Goal: Complete application form

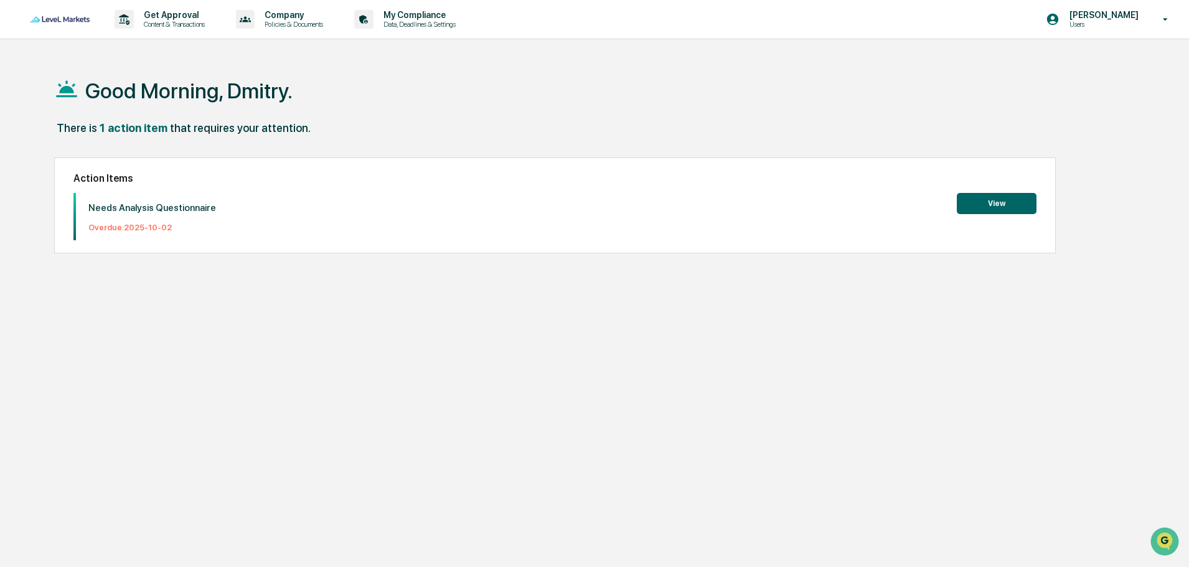
click at [1002, 207] on button "View" at bounding box center [996, 203] width 80 height 21
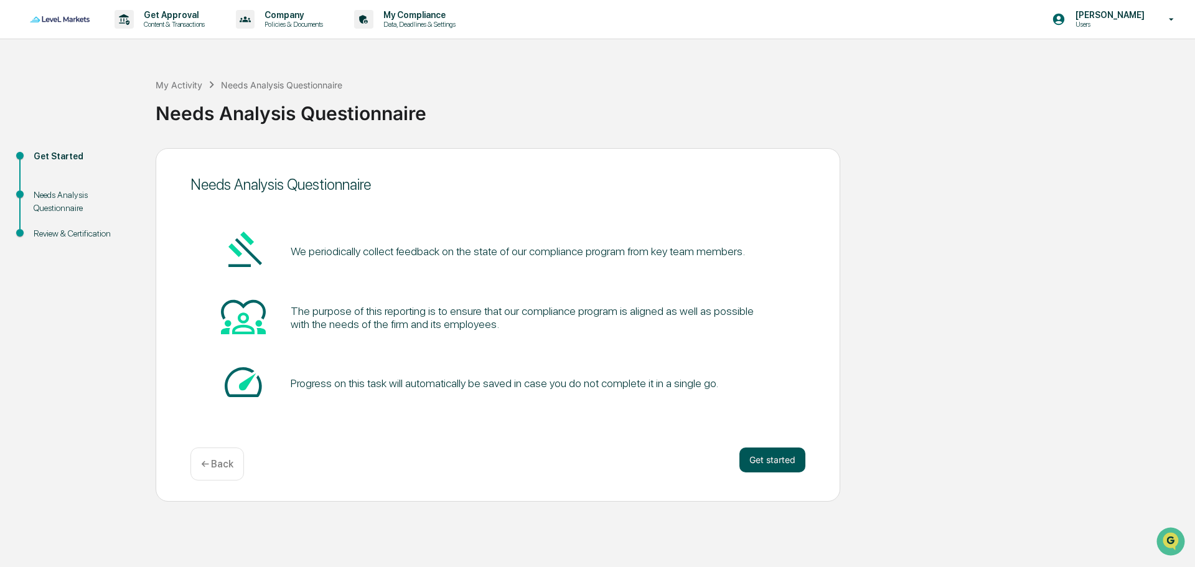
click at [769, 462] on button "Get started" at bounding box center [772, 459] width 66 height 25
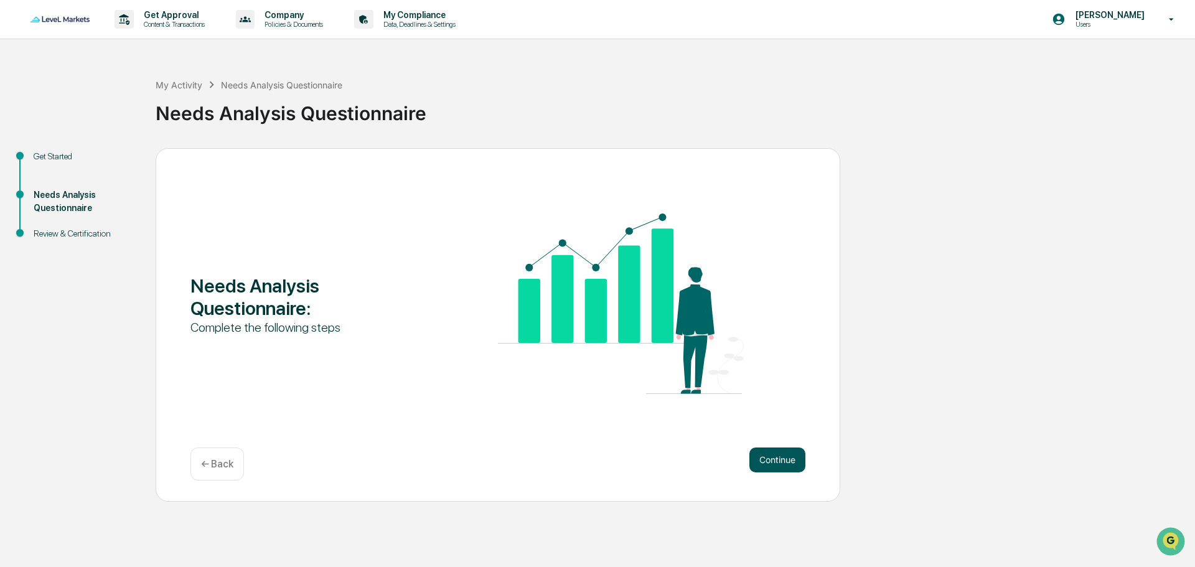
click at [791, 466] on button "Continue" at bounding box center [777, 459] width 56 height 25
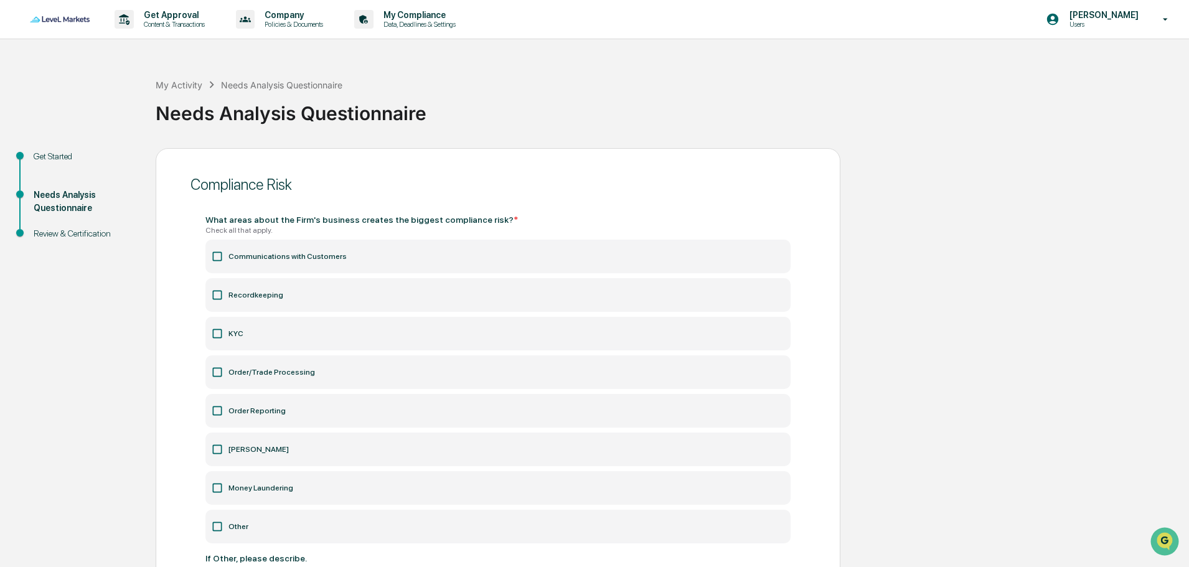
click at [295, 262] on label "Communications with Customers" at bounding box center [497, 257] width 585 height 34
click at [233, 335] on label "KYC" at bounding box center [497, 334] width 585 height 34
click at [272, 377] on label "Order/Trade Processing" at bounding box center [497, 372] width 585 height 34
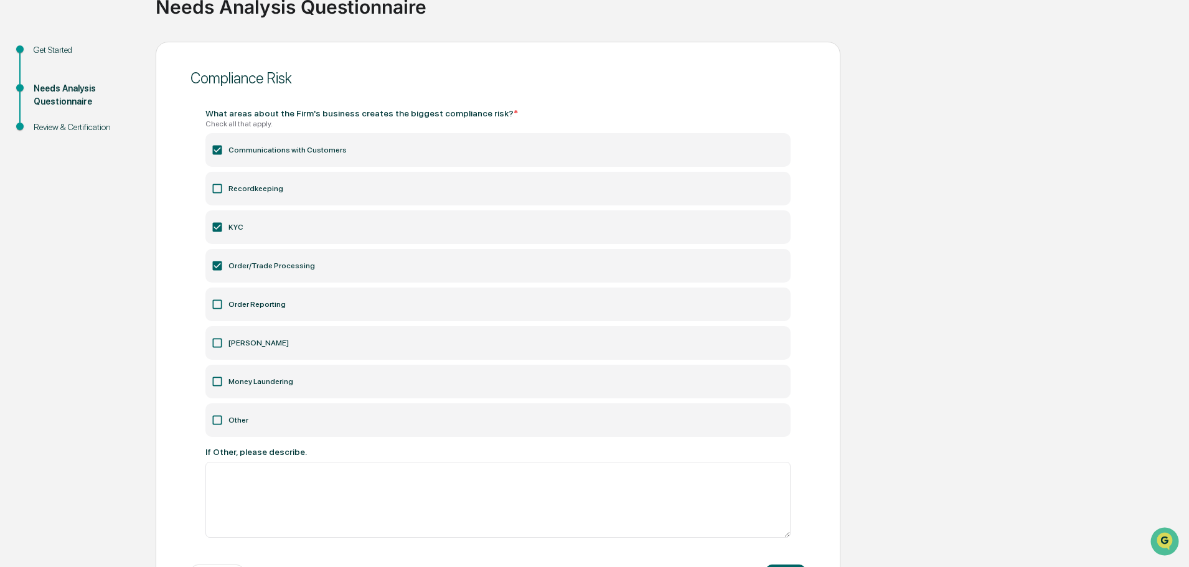
scroll to position [124, 0]
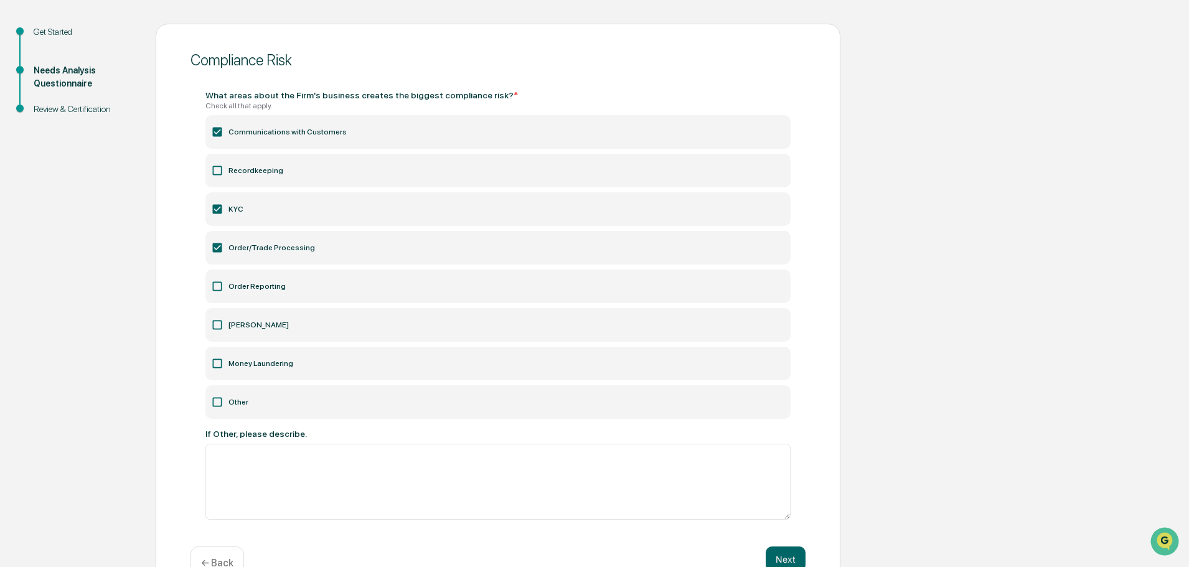
click at [247, 286] on label "Order Reporting" at bounding box center [497, 286] width 585 height 34
click at [245, 327] on label "[PERSON_NAME]" at bounding box center [497, 325] width 585 height 34
click at [250, 360] on label "Money Laundering" at bounding box center [497, 364] width 585 height 34
click at [218, 169] on icon at bounding box center [217, 170] width 12 height 12
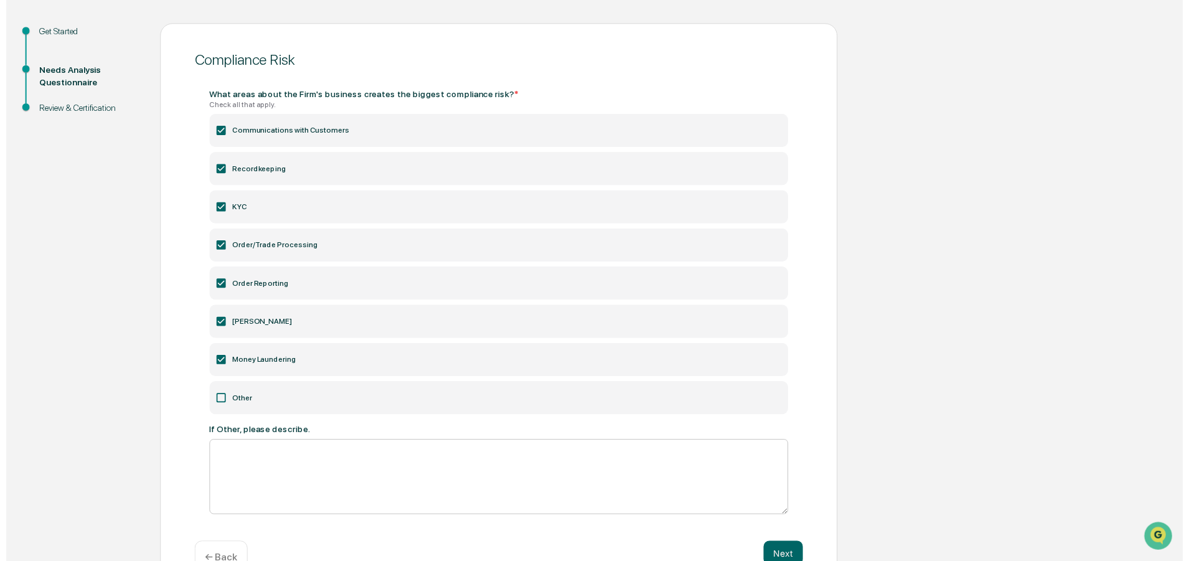
scroll to position [158, 0]
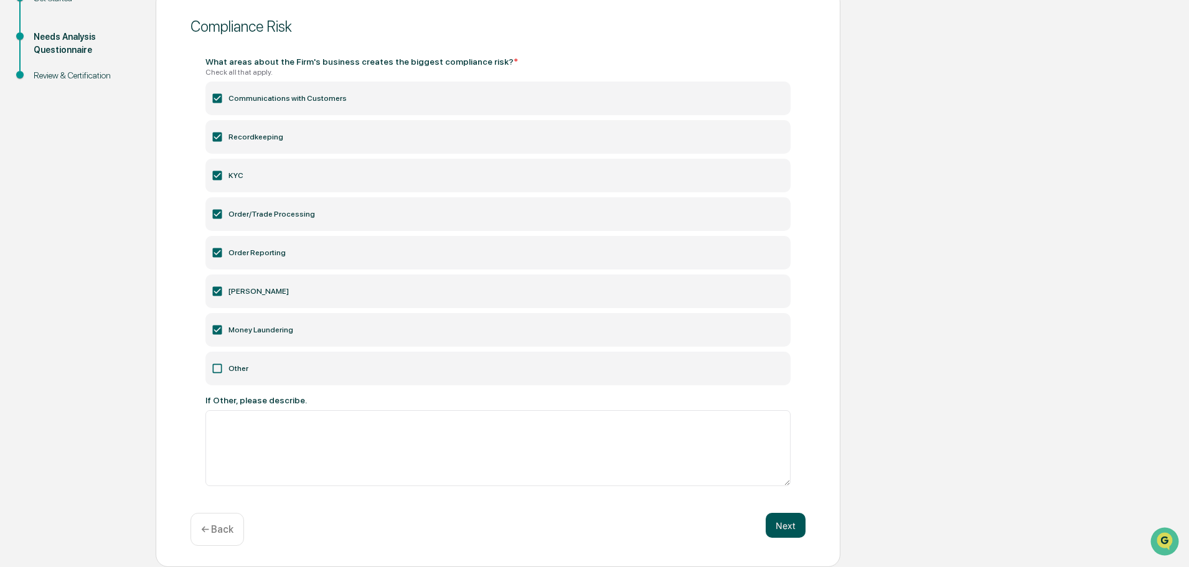
click at [790, 528] on button "Next" at bounding box center [785, 525] width 40 height 25
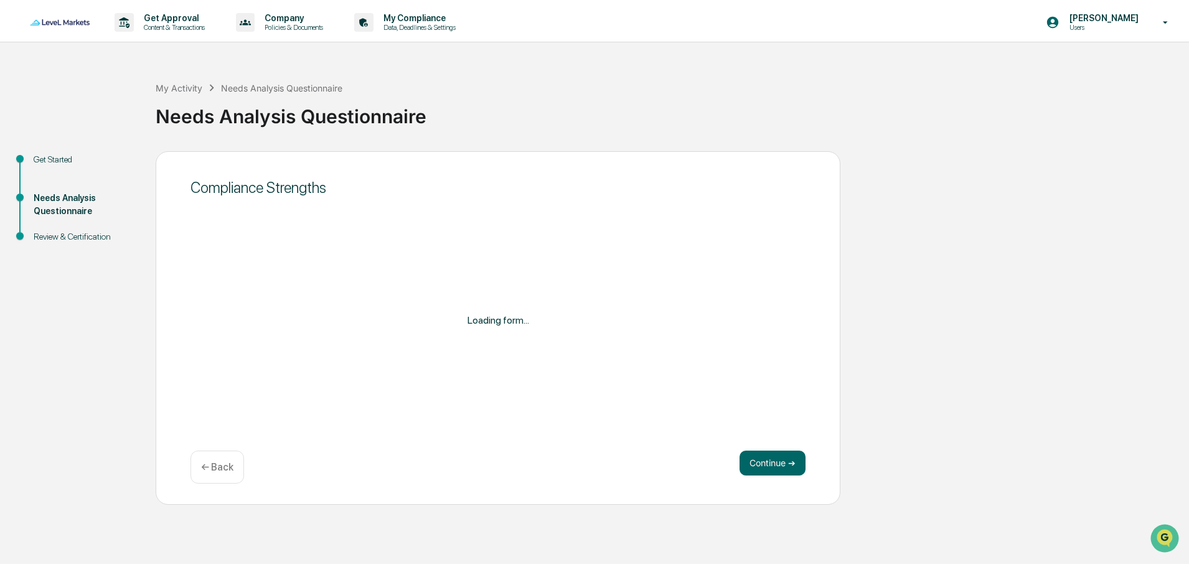
scroll to position [0, 0]
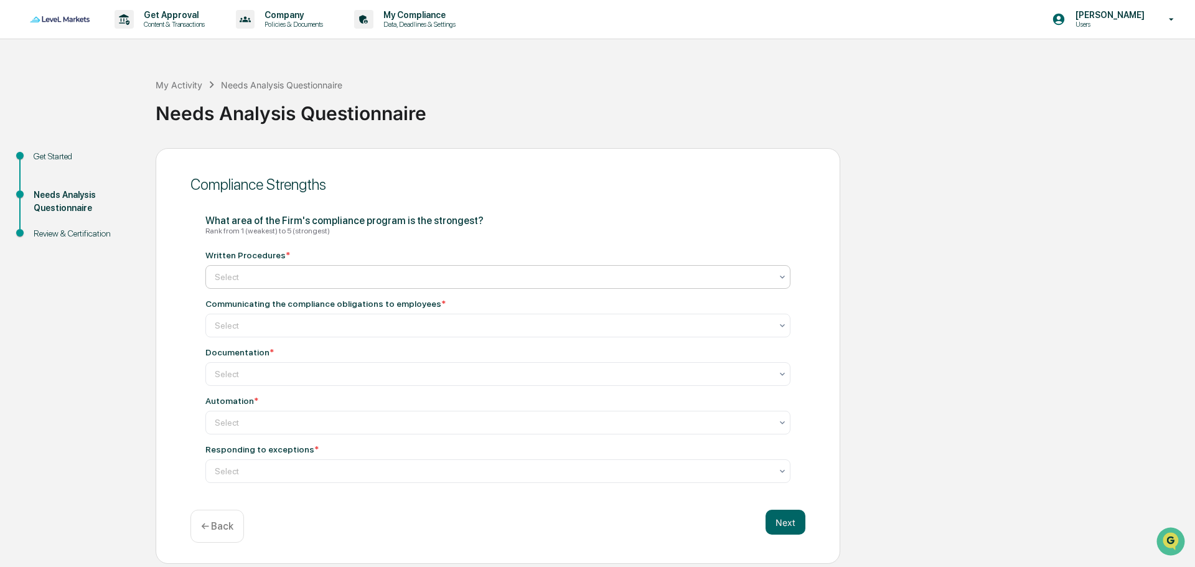
click at [281, 278] on div at bounding box center [493, 277] width 556 height 12
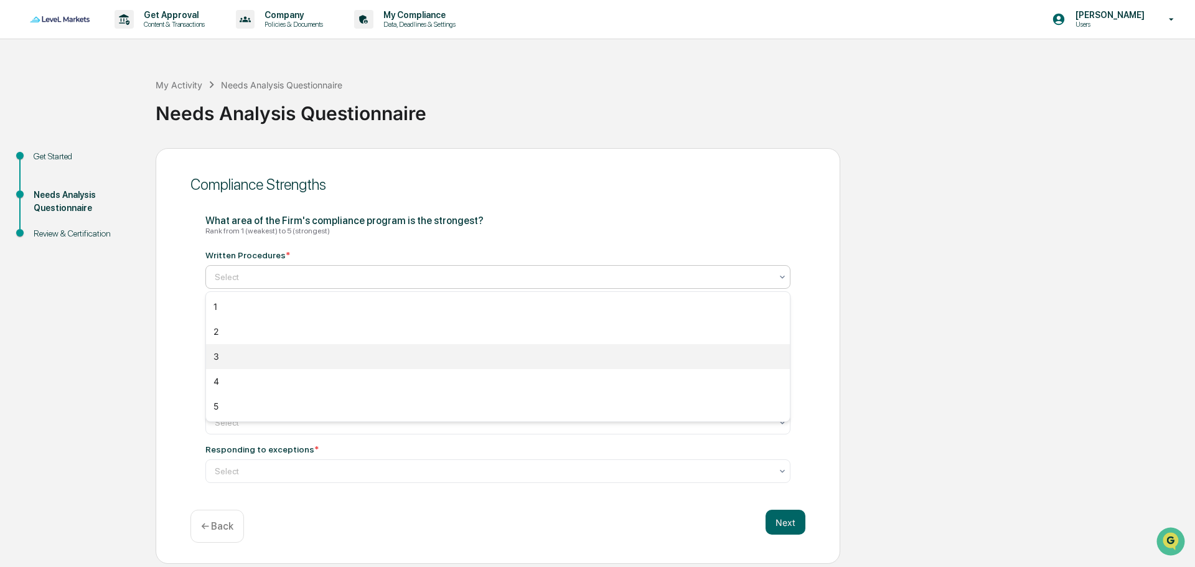
click at [287, 358] on div "3" at bounding box center [498, 356] width 584 height 25
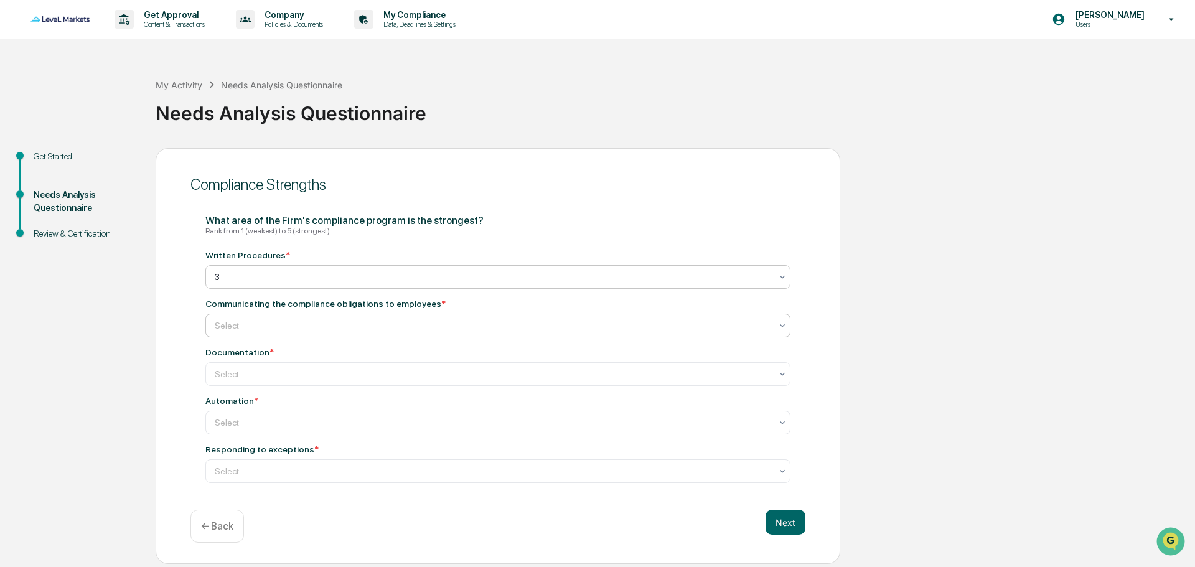
click at [269, 327] on div at bounding box center [493, 325] width 556 height 12
click at [250, 278] on div at bounding box center [493, 277] width 556 height 12
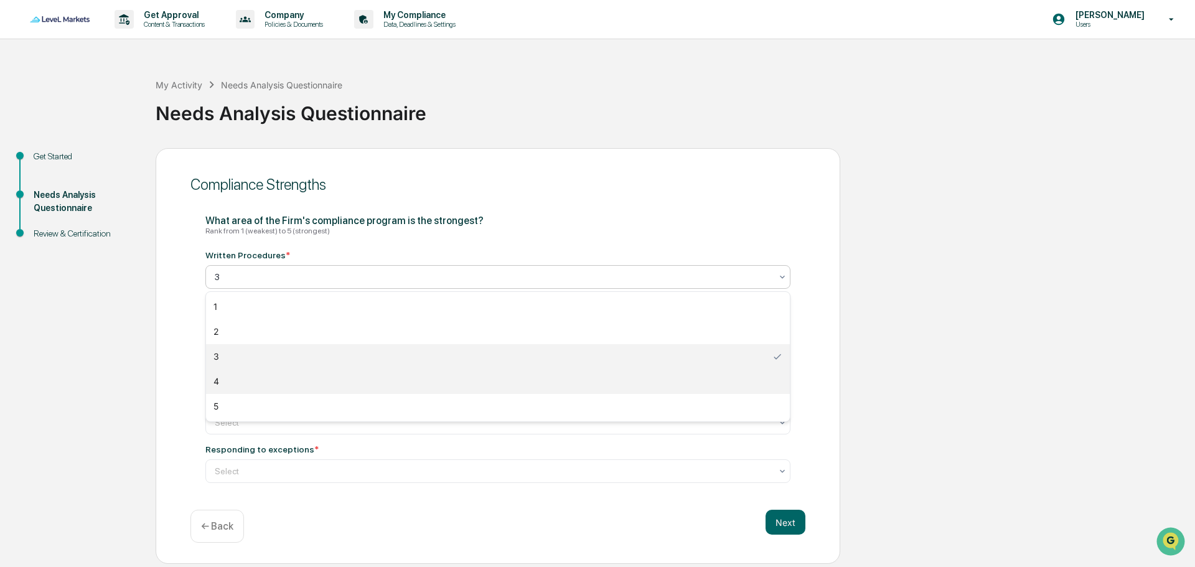
click at [238, 384] on div "4" at bounding box center [498, 381] width 584 height 25
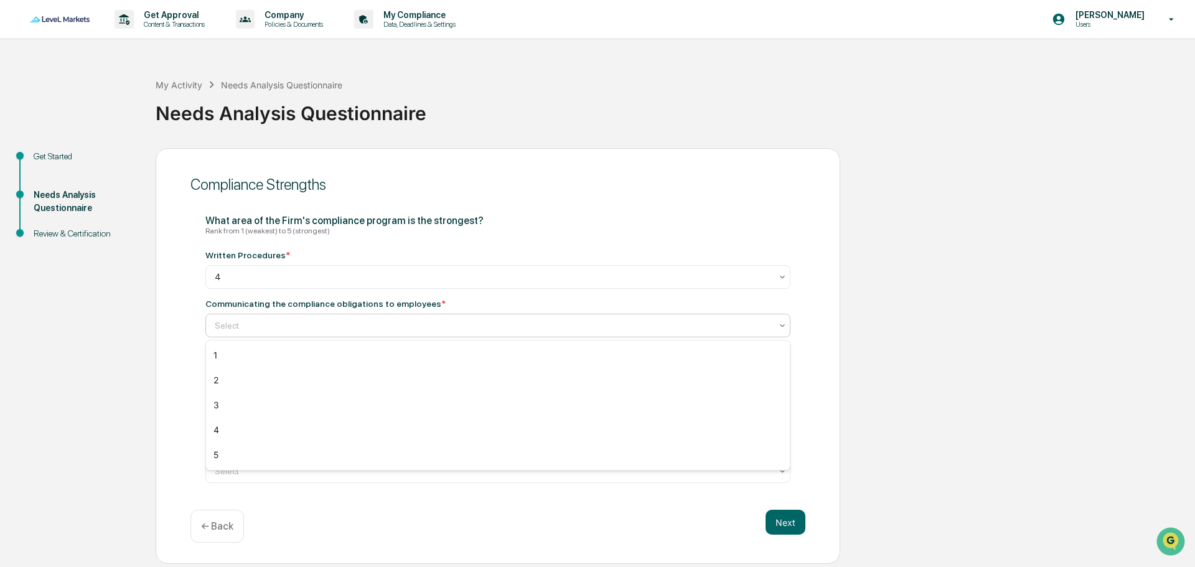
click at [238, 327] on div at bounding box center [493, 325] width 556 height 12
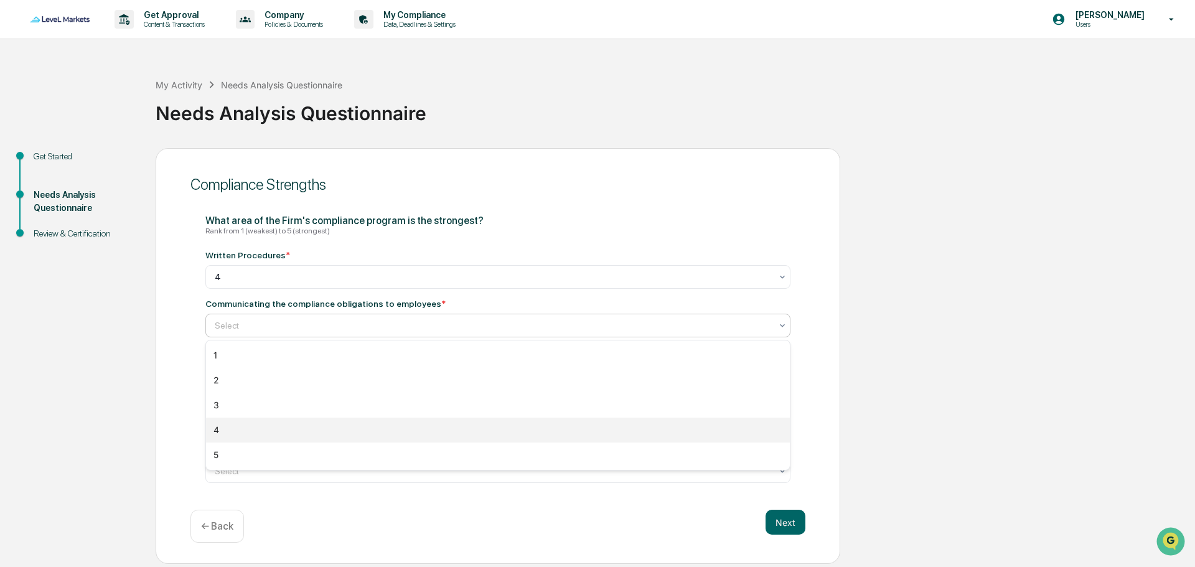
click at [236, 422] on div "4" at bounding box center [498, 430] width 584 height 25
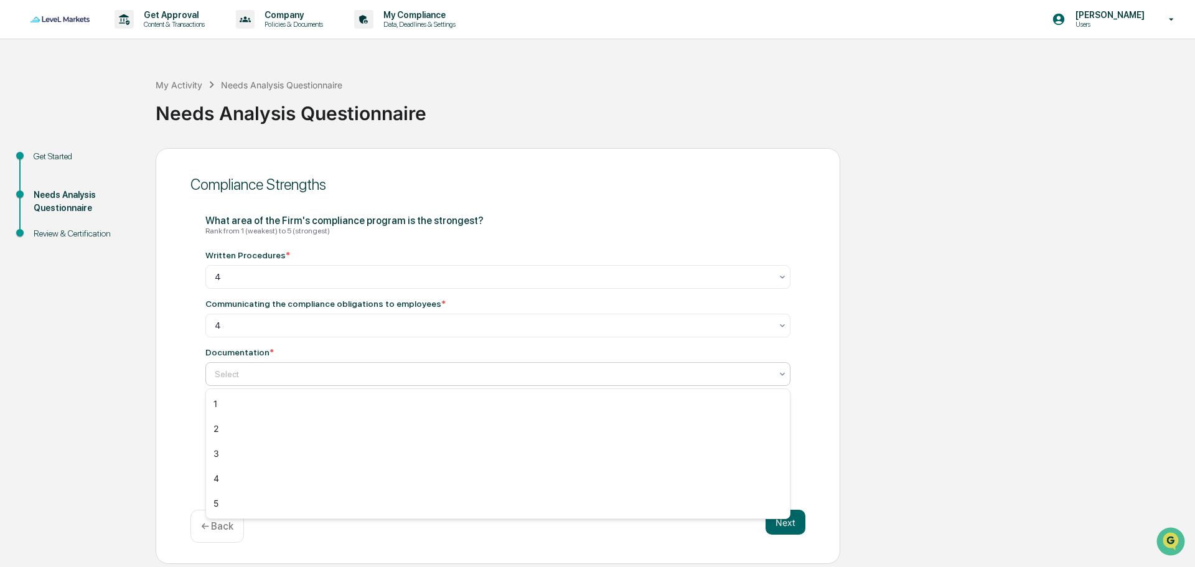
click at [238, 378] on div at bounding box center [493, 374] width 556 height 12
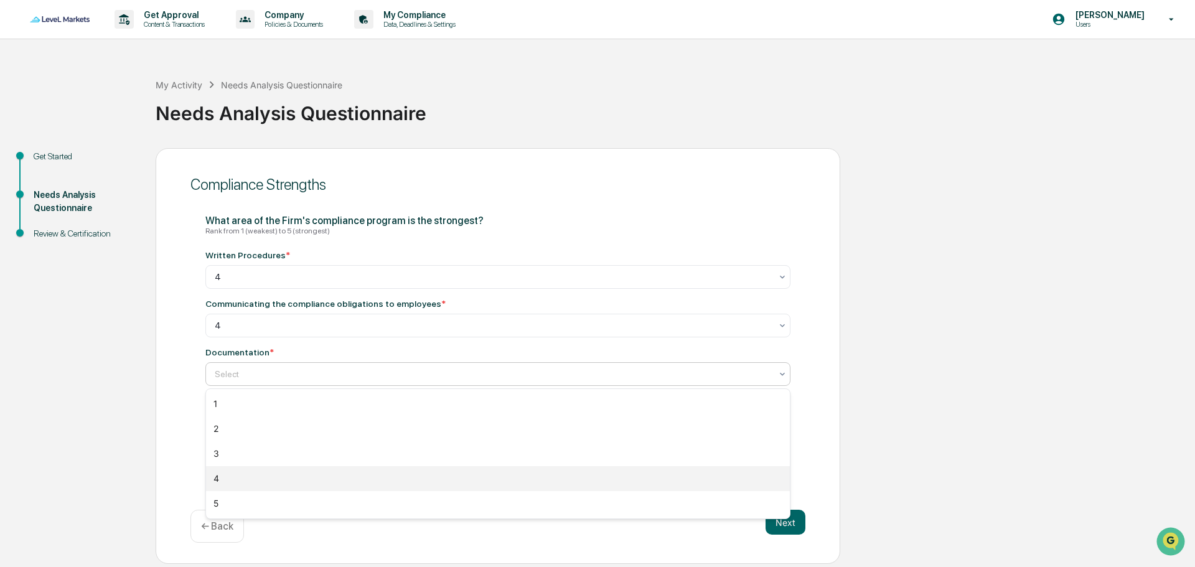
click at [228, 474] on div "4" at bounding box center [498, 478] width 584 height 25
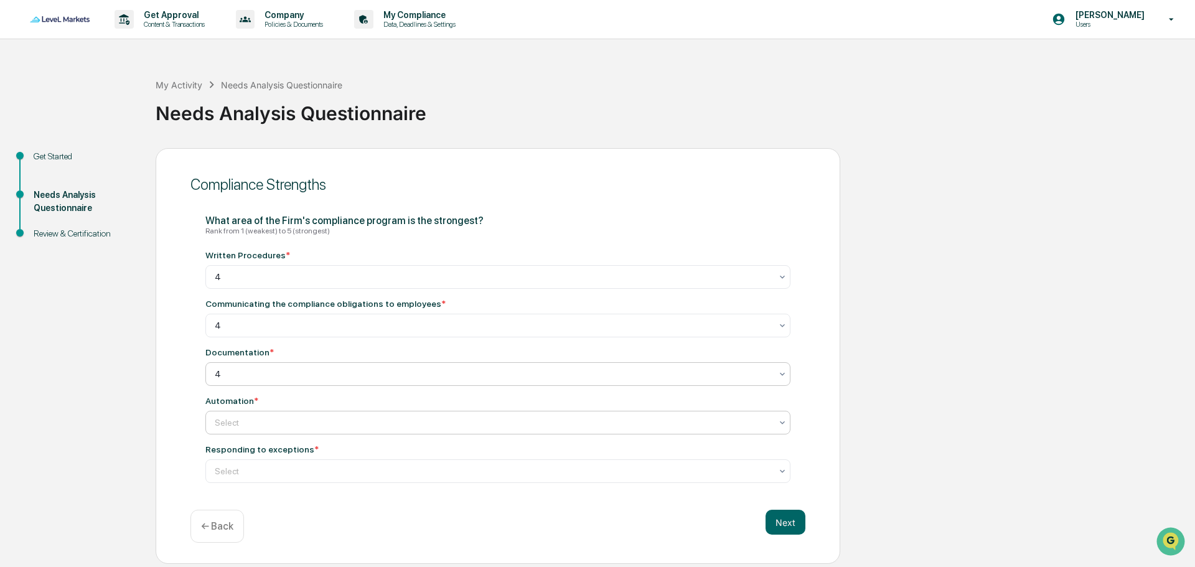
click at [254, 428] on div at bounding box center [493, 422] width 556 height 12
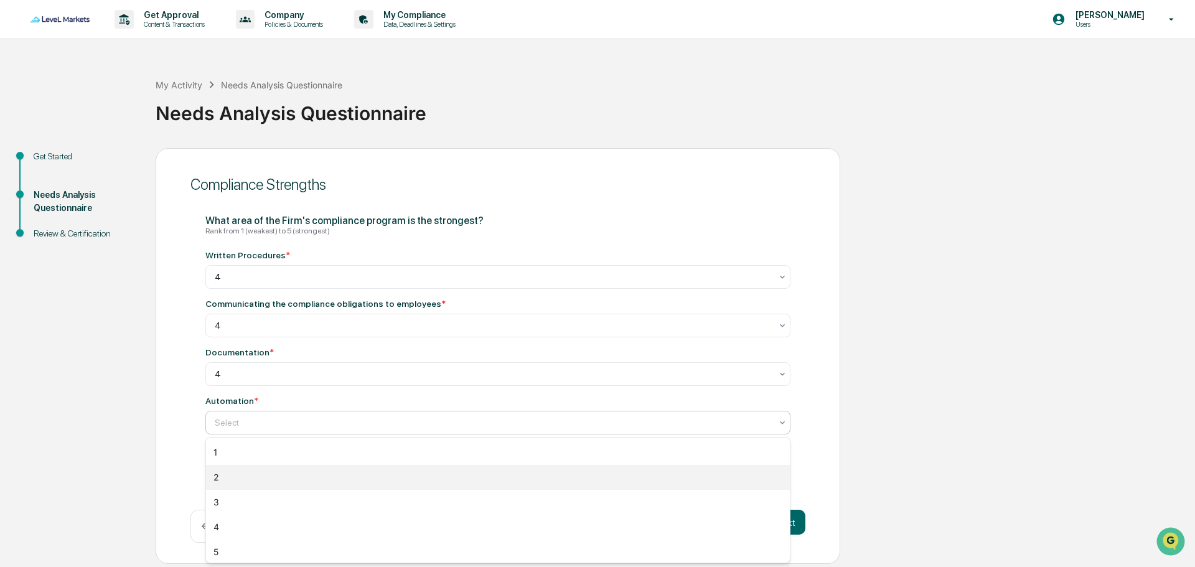
click at [233, 477] on div "2" at bounding box center [498, 477] width 584 height 25
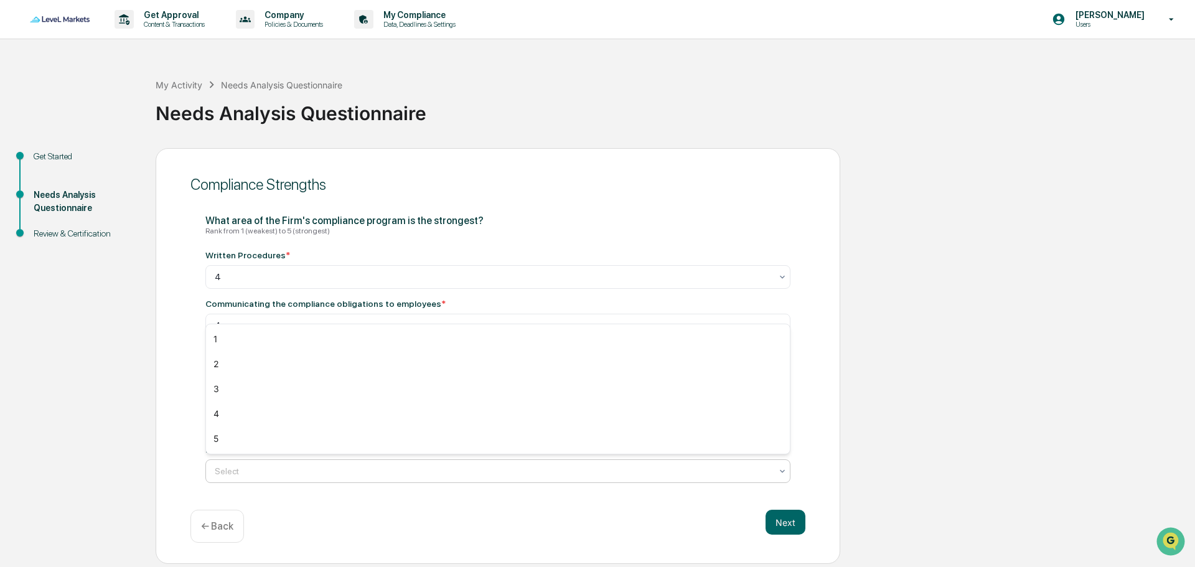
click at [287, 464] on div "Select" at bounding box center [492, 470] width 569 height 17
click at [262, 414] on div "4" at bounding box center [498, 413] width 584 height 25
click at [790, 520] on button "Next" at bounding box center [785, 522] width 40 height 25
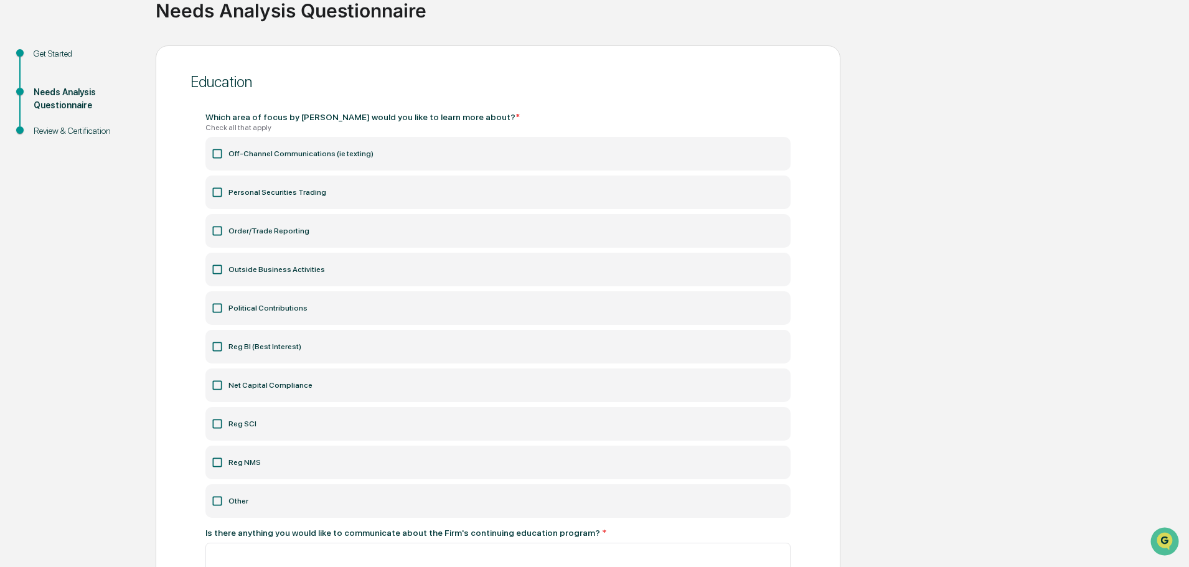
scroll to position [124, 0]
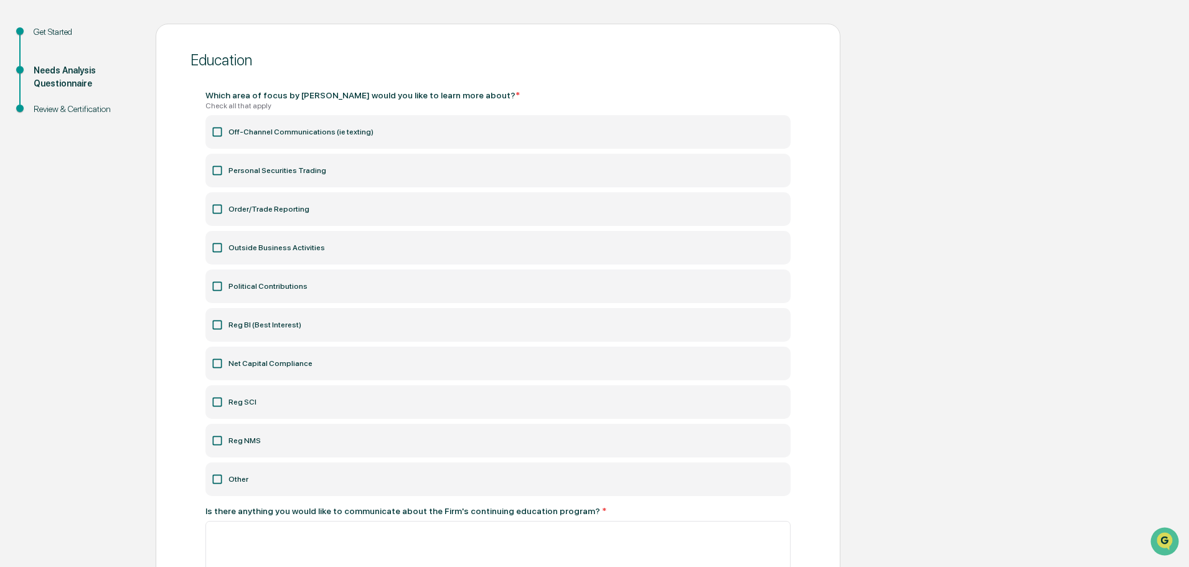
click at [245, 477] on label "Other" at bounding box center [497, 479] width 585 height 34
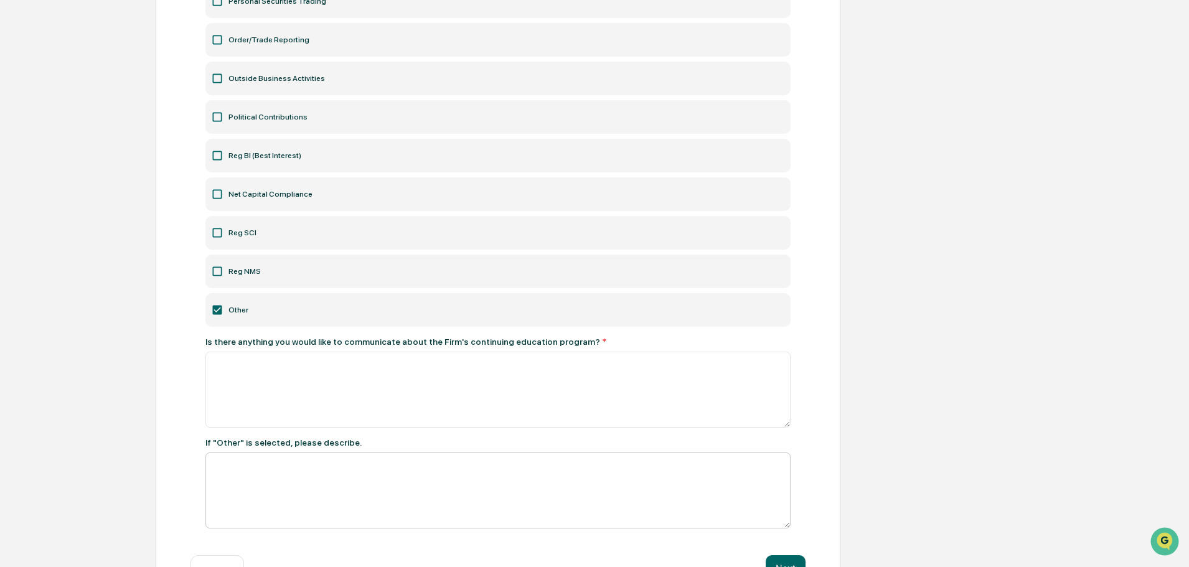
scroll to position [311, 0]
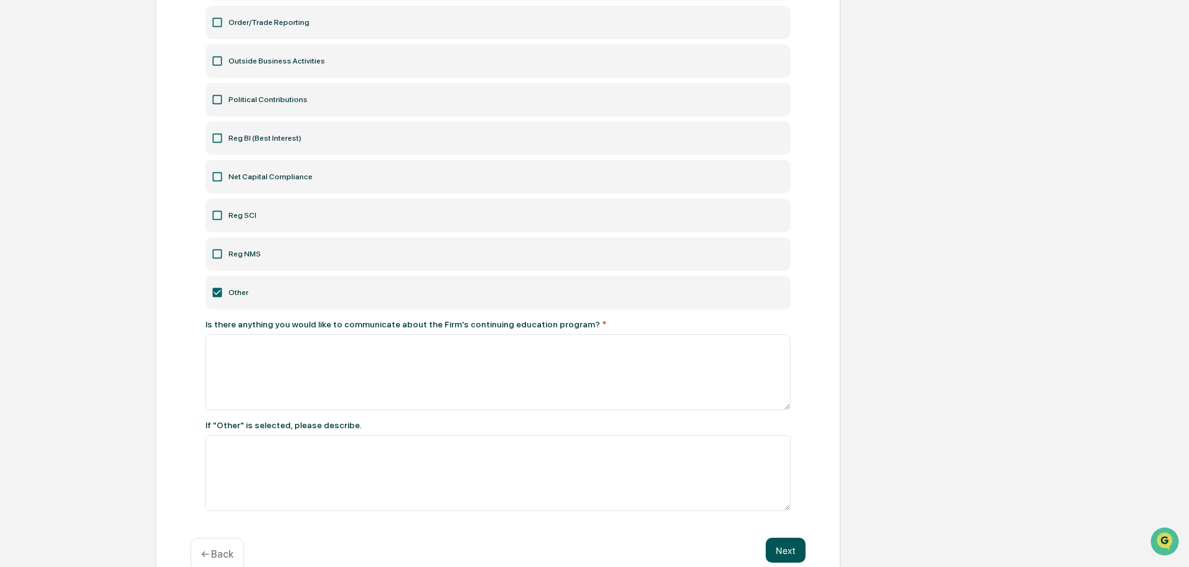
click at [785, 546] on button "Next" at bounding box center [785, 550] width 40 height 25
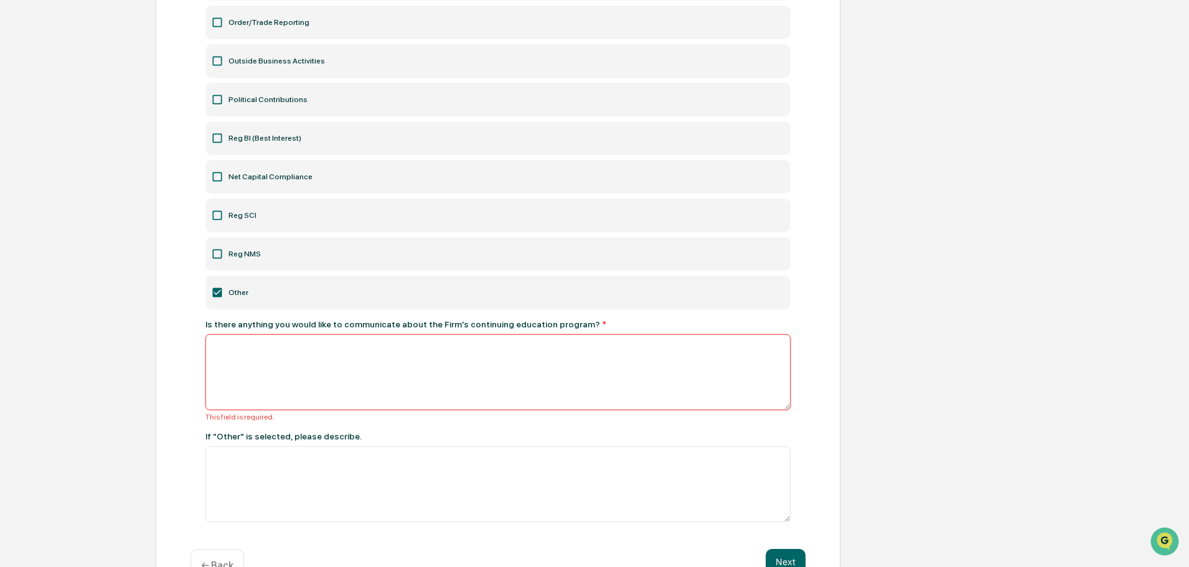
click at [480, 373] on textarea at bounding box center [497, 372] width 585 height 76
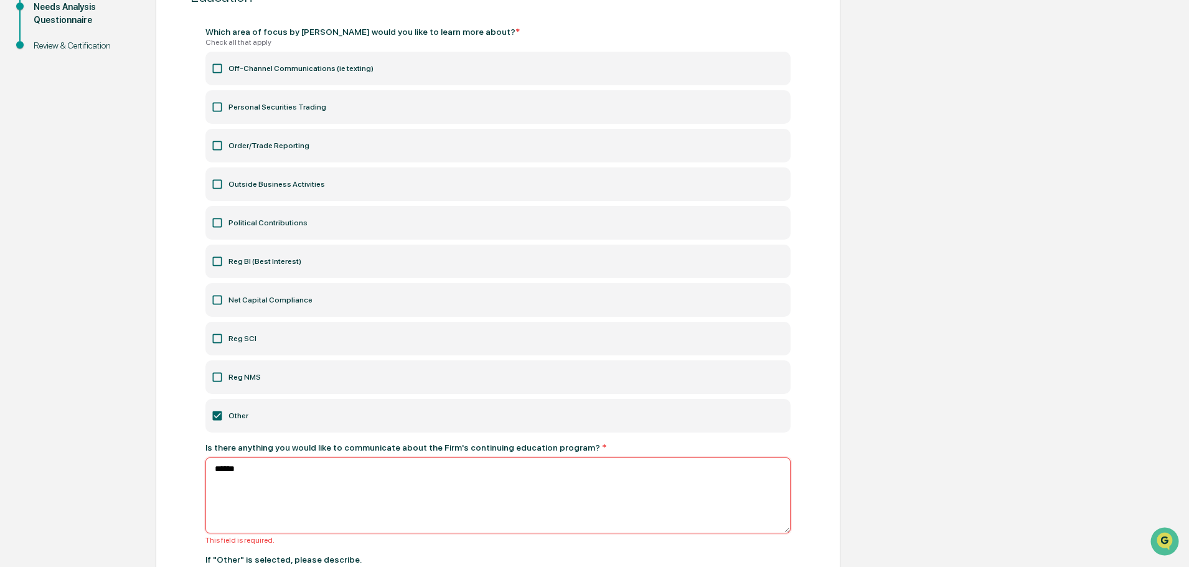
scroll to position [187, 0]
type textarea "******"
click at [212, 148] on icon at bounding box center [217, 147] width 12 height 12
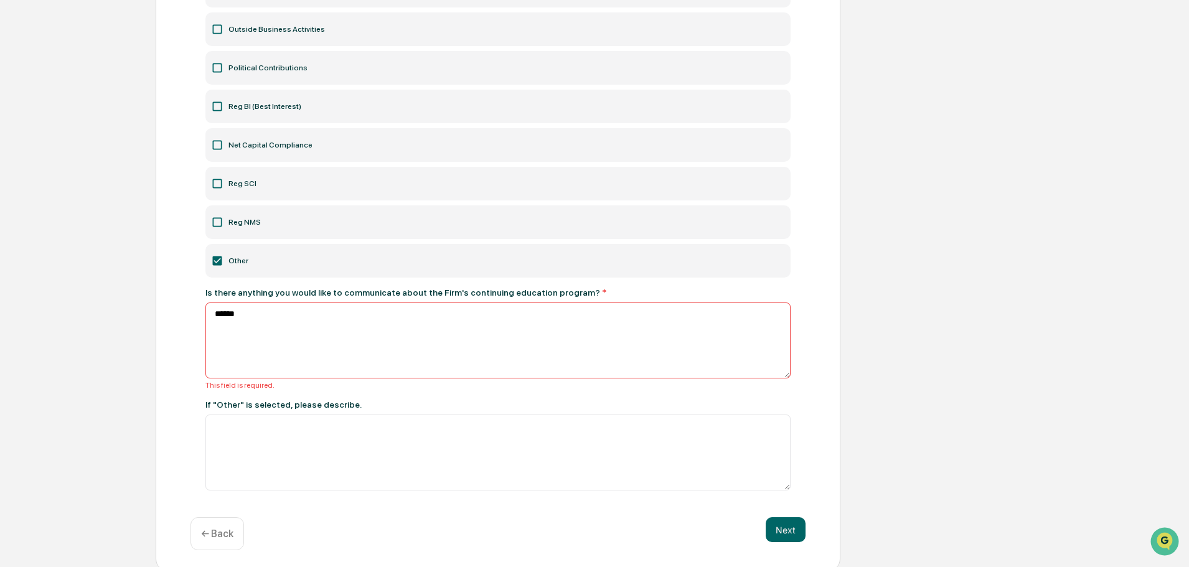
scroll to position [347, 0]
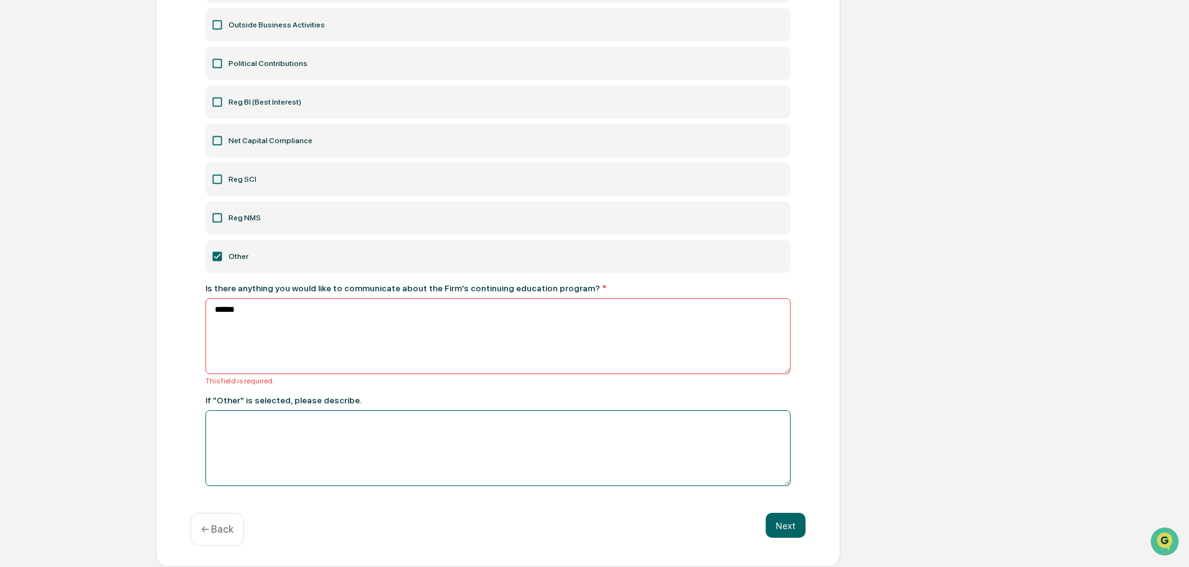
click at [274, 426] on textarea at bounding box center [497, 448] width 585 height 76
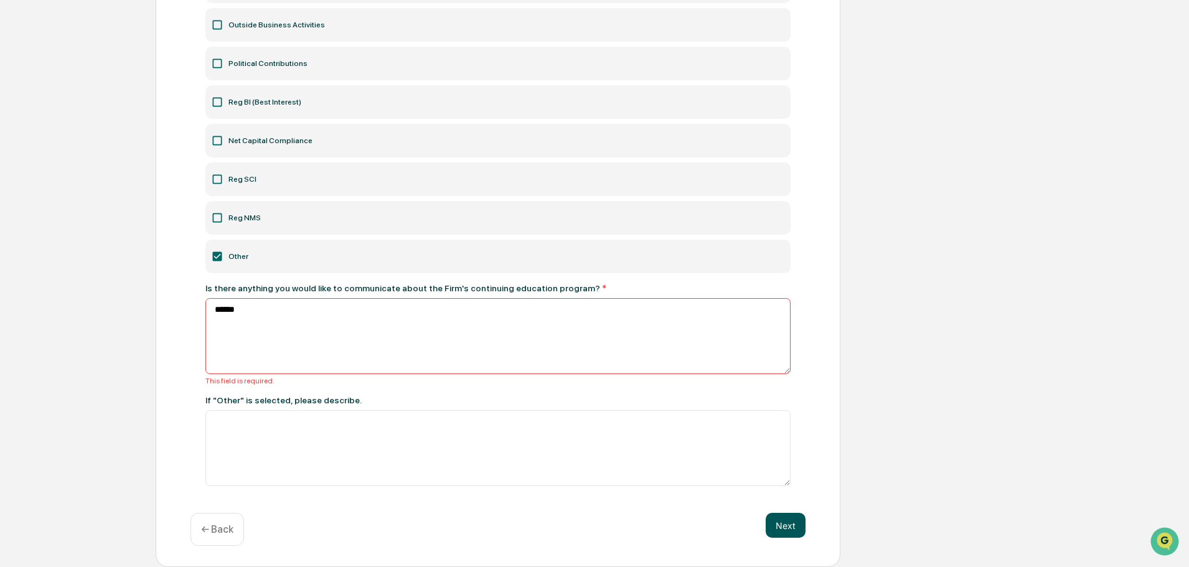
click at [785, 526] on button "Next" at bounding box center [785, 525] width 40 height 25
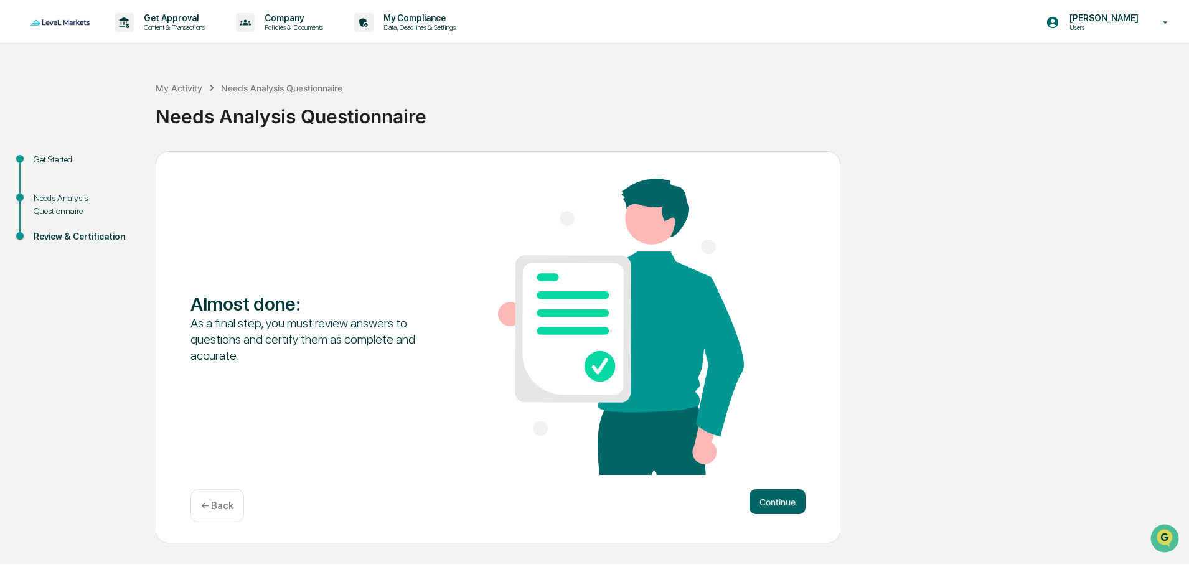
scroll to position [0, 0]
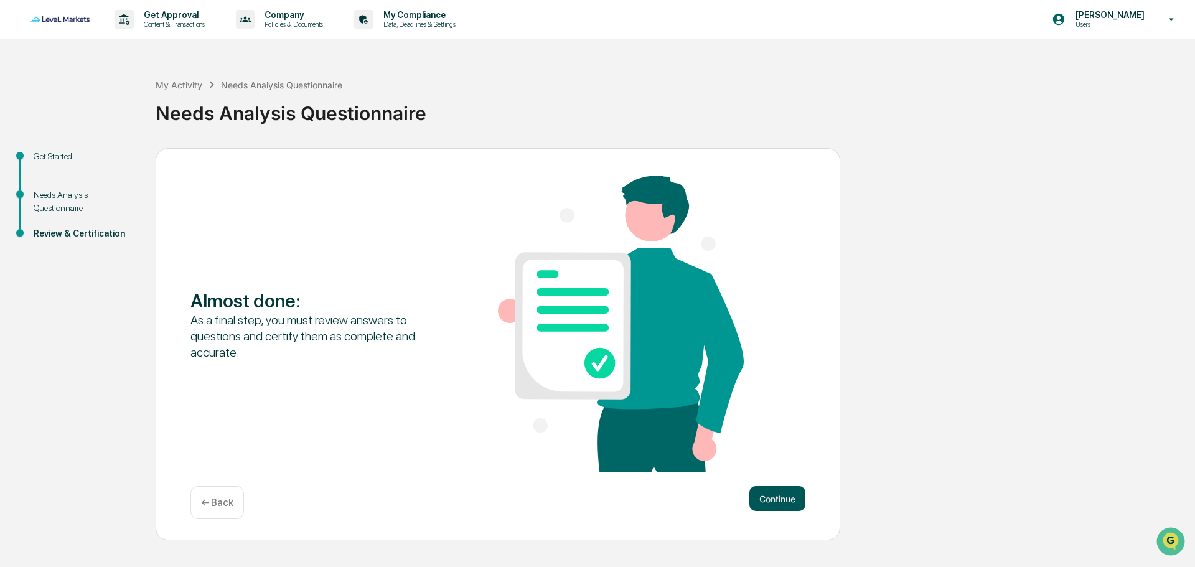
click at [766, 502] on button "Continue" at bounding box center [777, 498] width 56 height 25
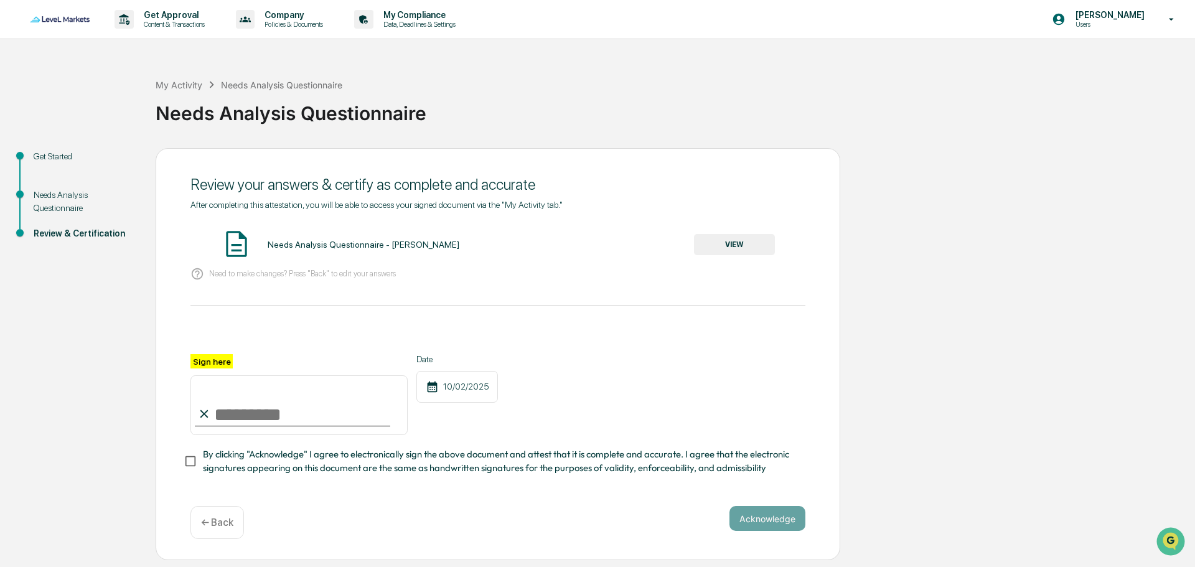
click at [261, 415] on input "Sign here" at bounding box center [298, 405] width 217 height 60
click at [207, 358] on label "Sign here" at bounding box center [211, 361] width 42 height 14
click at [207, 375] on input "Sign here" at bounding box center [298, 405] width 217 height 60
click at [264, 416] on input "Sign here" at bounding box center [298, 405] width 217 height 60
type input "**********"
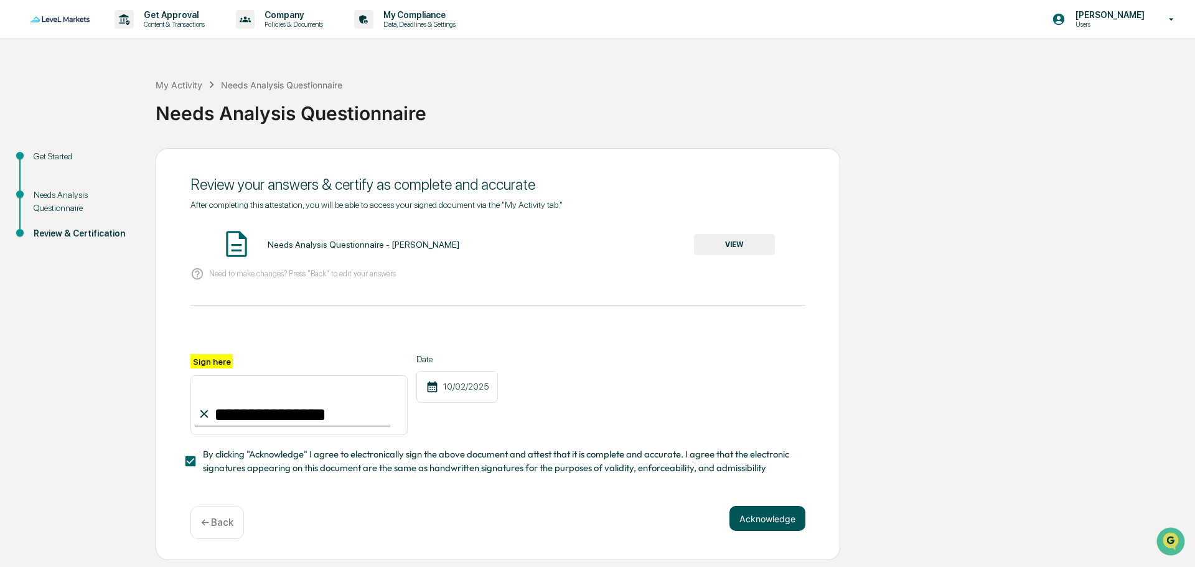
click at [757, 525] on button "Acknowledge" at bounding box center [767, 518] width 76 height 25
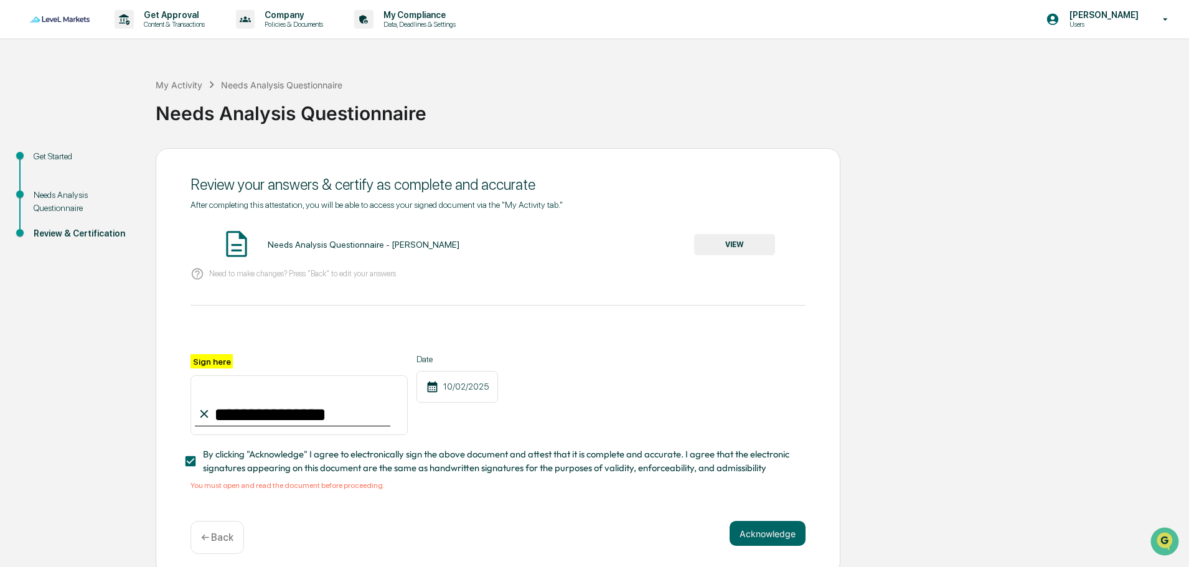
click at [347, 301] on div "**********" at bounding box center [497, 345] width 615 height 291
click at [754, 534] on button "Acknowledge" at bounding box center [767, 533] width 76 height 25
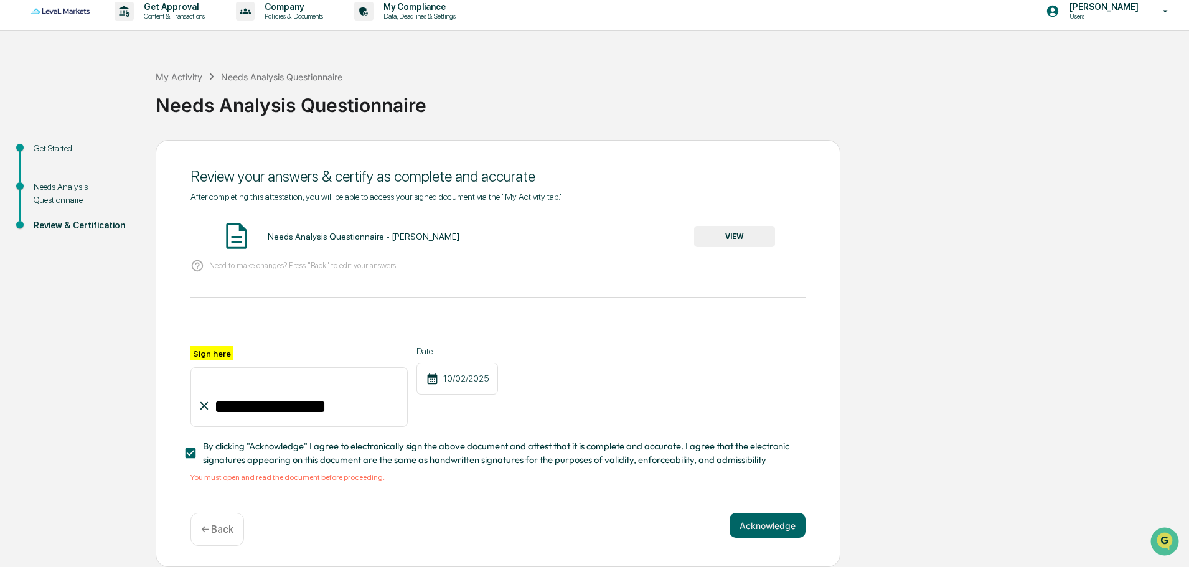
click at [752, 236] on button "VIEW" at bounding box center [734, 236] width 81 height 21
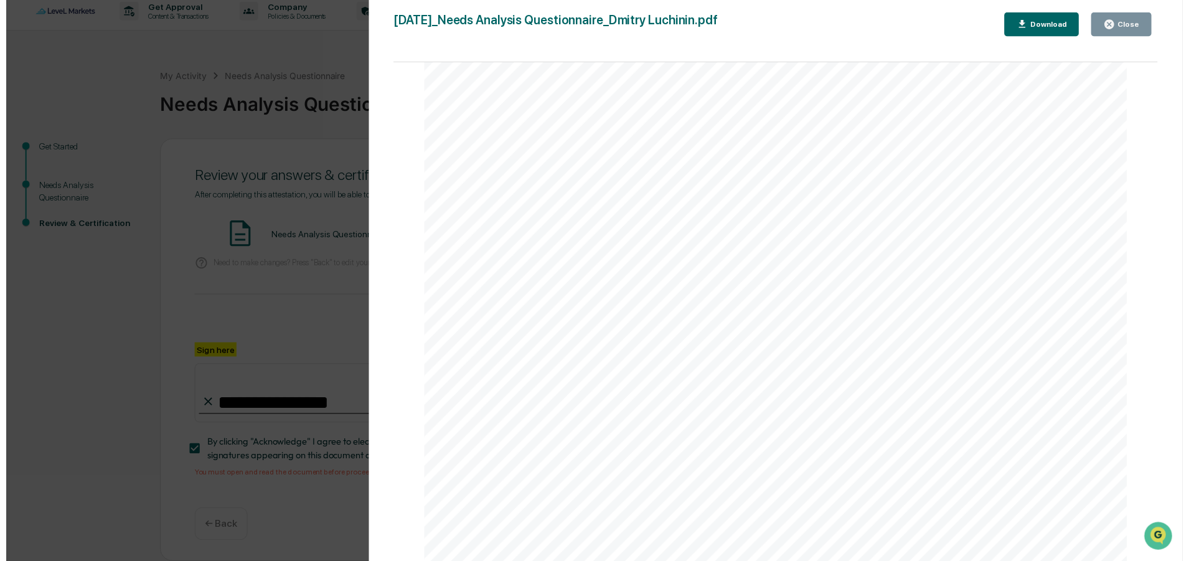
scroll to position [1574, 0]
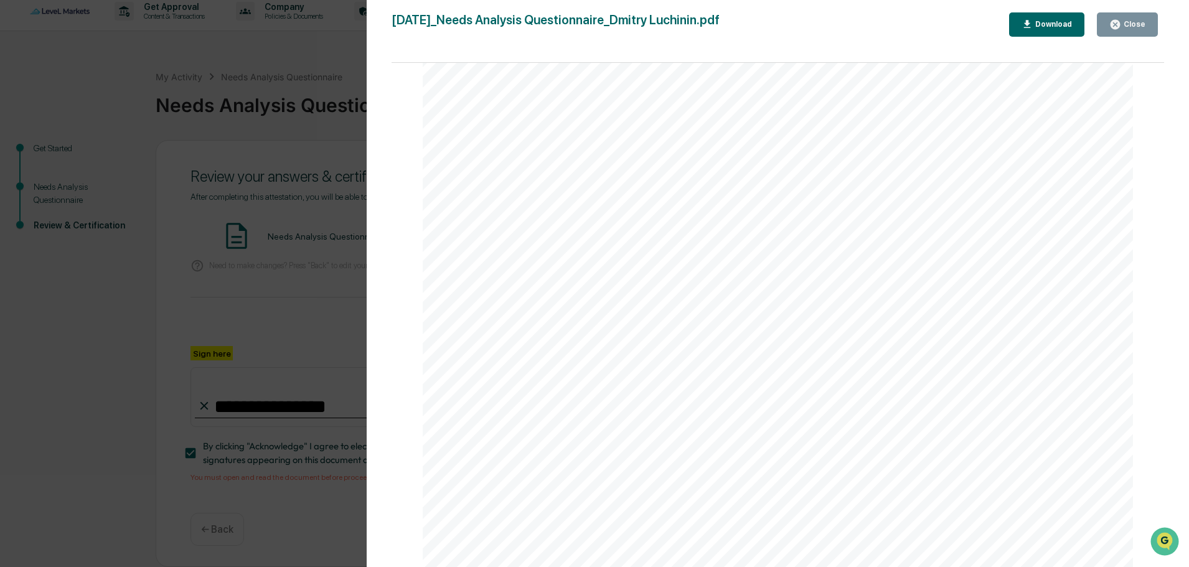
click at [335, 355] on div "Version History [DATE] 03:05 PM [PERSON_NAME] [DATE]_Needs Analysis Questionnai…" at bounding box center [594, 283] width 1189 height 567
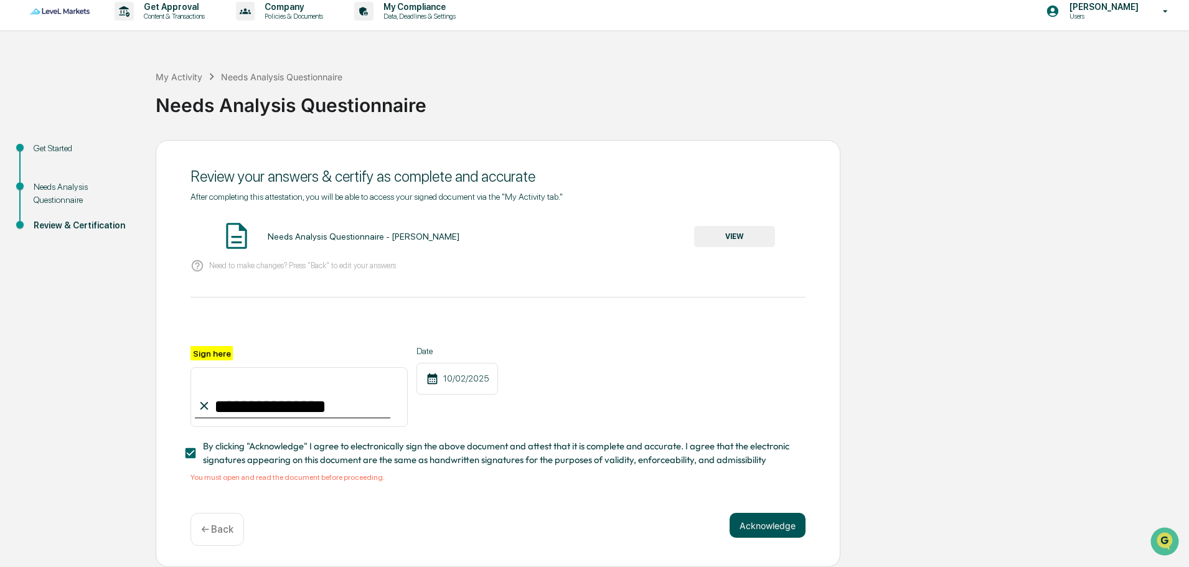
click at [738, 520] on button "Acknowledge" at bounding box center [767, 525] width 76 height 25
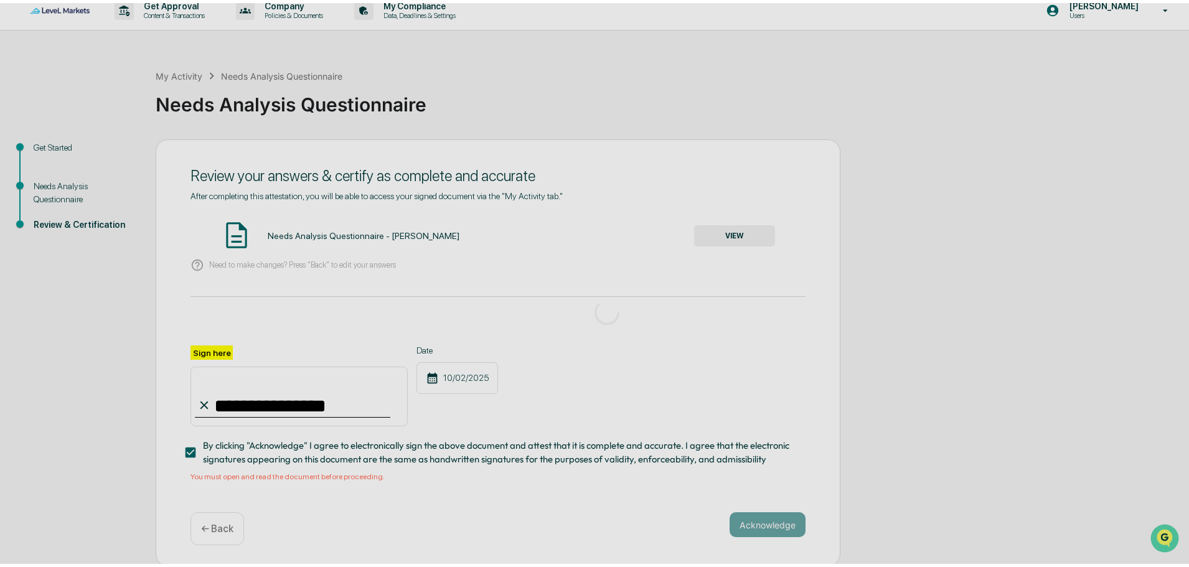
scroll to position [0, 0]
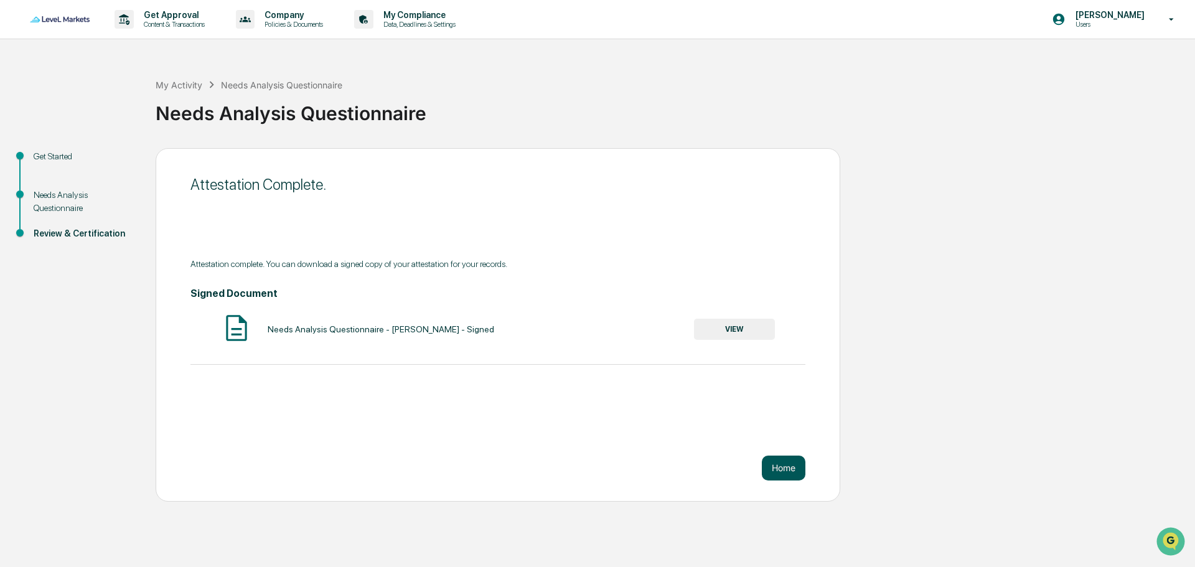
click at [782, 464] on button "Home" at bounding box center [784, 468] width 44 height 25
